Goal: Task Accomplishment & Management: Complete application form

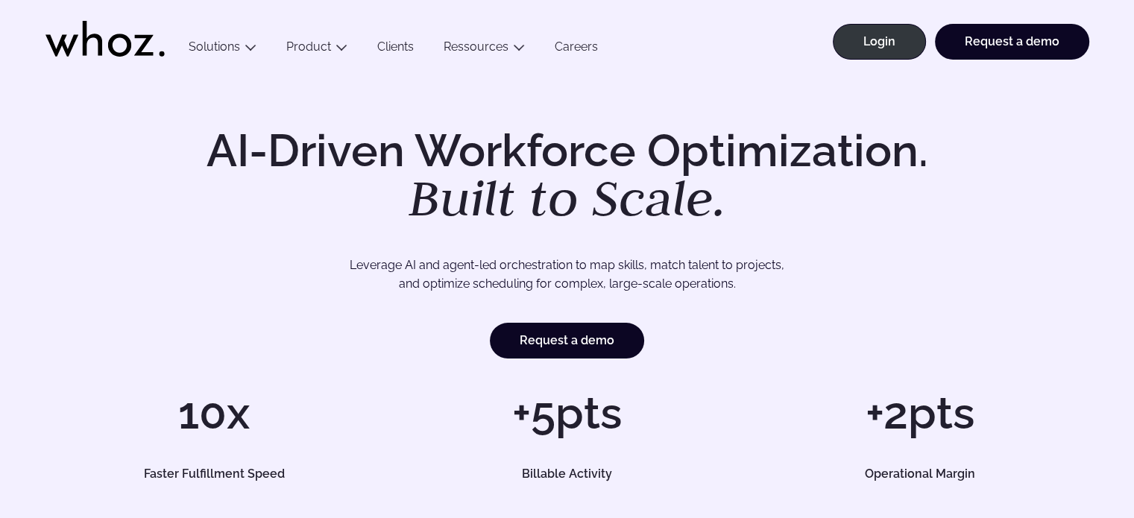
click at [567, 50] on link "Careers" at bounding box center [576, 50] width 73 height 20
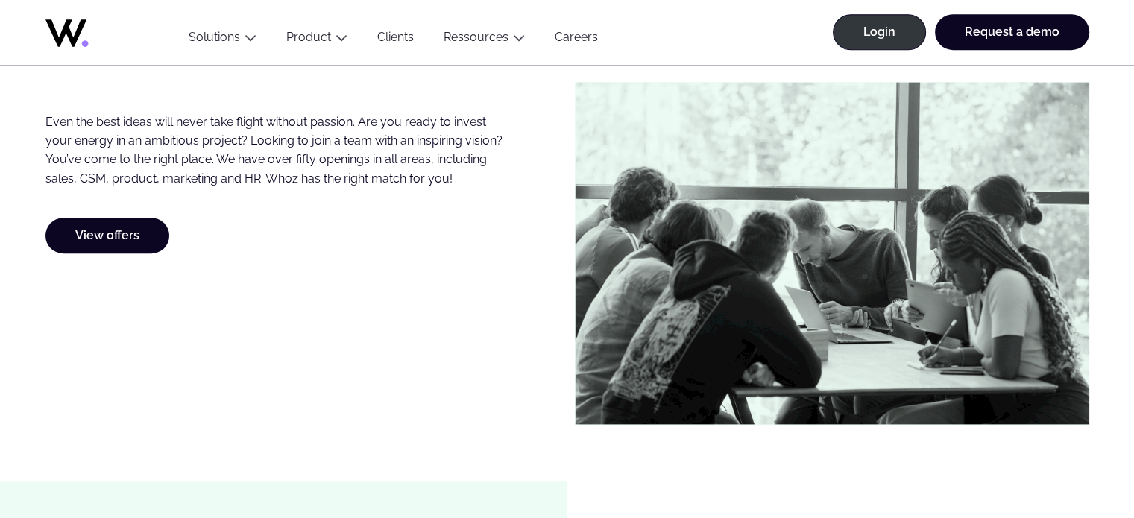
scroll to position [856, 0]
click at [120, 236] on link "View offers" at bounding box center [107, 236] width 124 height 36
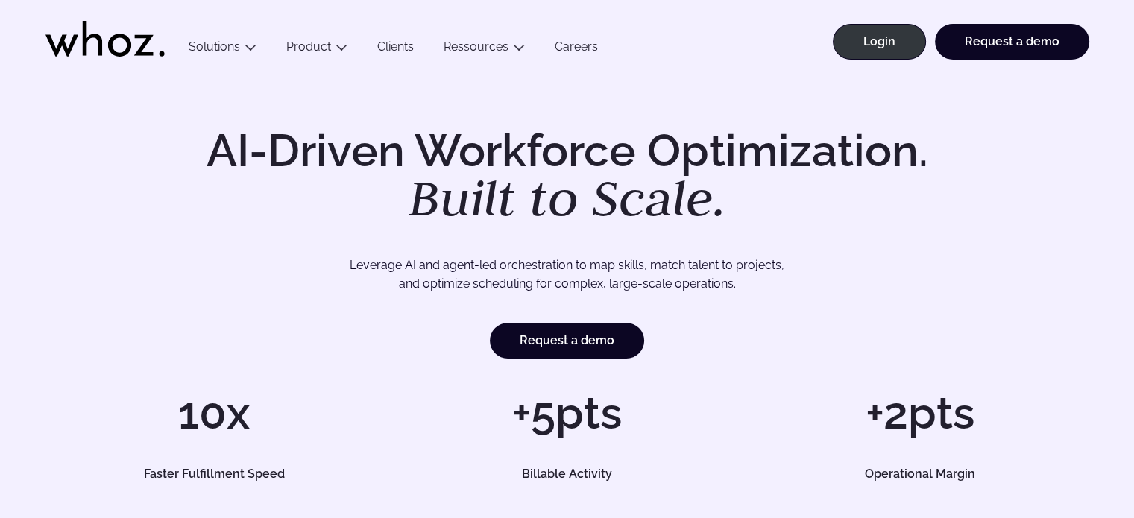
click at [577, 47] on link "Careers" at bounding box center [576, 50] width 73 height 20
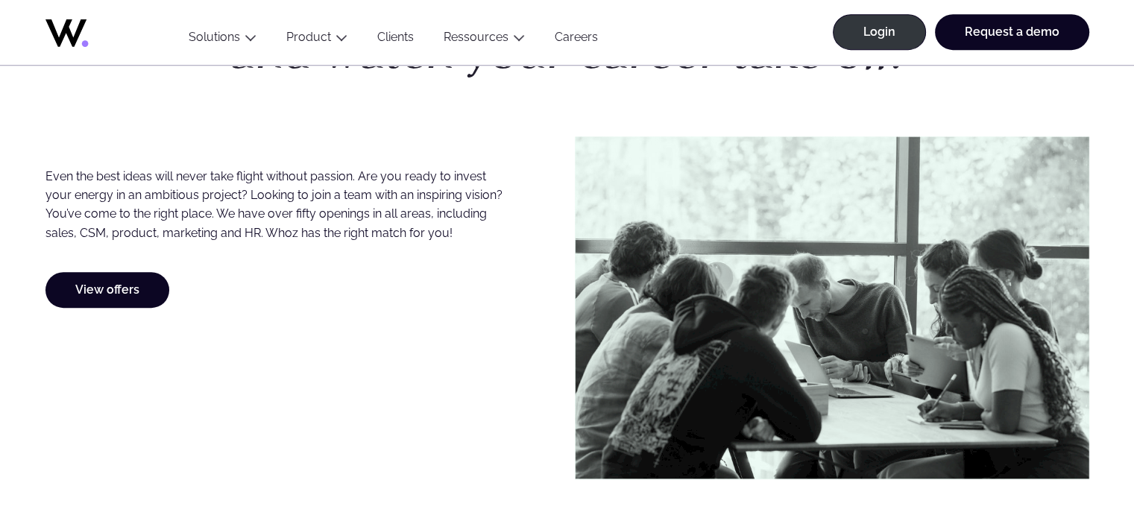
scroll to position [802, 0]
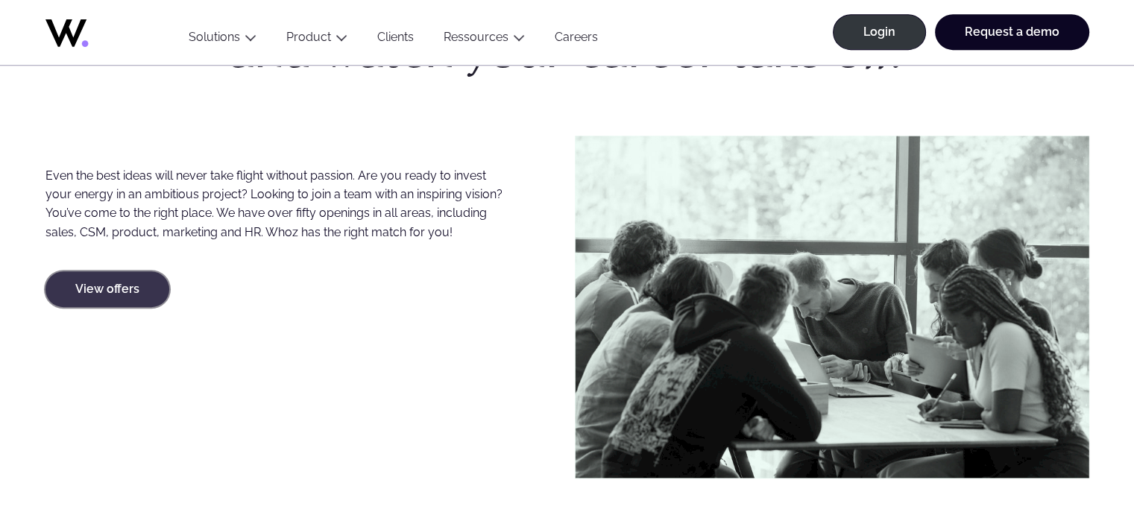
click at [155, 296] on link "View offers" at bounding box center [107, 289] width 124 height 36
